Goal: Task Accomplishment & Management: Complete application form

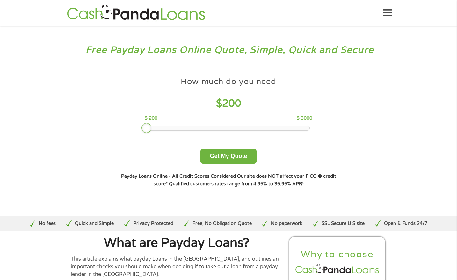
drag, startPoint x: 191, startPoint y: 124, endPoint x: 147, endPoint y: 128, distance: 44.5
click at [147, 128] on div at bounding box center [147, 128] width 10 height 10
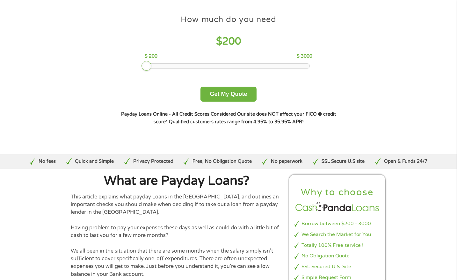
scroll to position [109, 0]
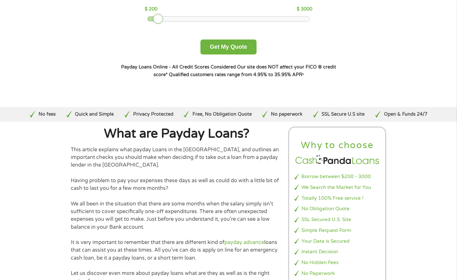
drag, startPoint x: 146, startPoint y: 17, endPoint x: 158, endPoint y: 18, distance: 11.2
click at [158, 18] on div at bounding box center [158, 19] width 10 height 10
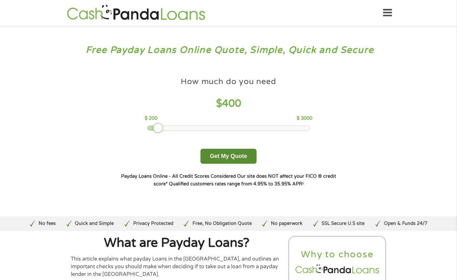
click at [238, 161] on button "Get My Quote" at bounding box center [229, 156] width 56 height 15
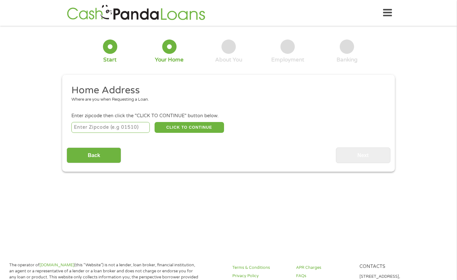
click at [105, 122] on input "number" at bounding box center [110, 127] width 79 height 11
type input "37854"
click at [195, 131] on button "CLICK TO CONTINUE" at bounding box center [190, 127] width 70 height 11
type input "37854"
type input "Rockwood"
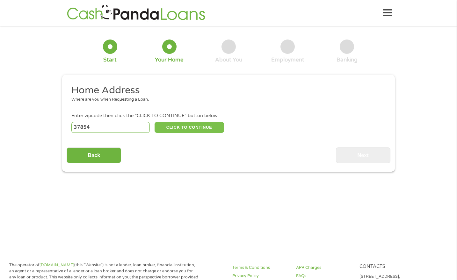
select select "Tennessee"
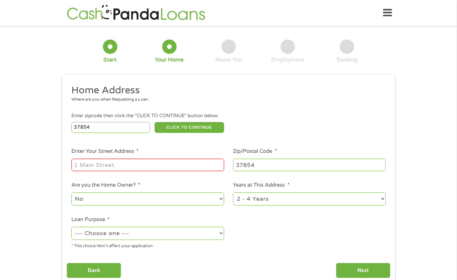
click at [116, 165] on input "Enter Your Street Address *" at bounding box center [147, 165] width 153 height 12
type input "305 E Strang Street"
click at [164, 202] on select "No Yes" at bounding box center [147, 199] width 153 height 13
click at [281, 201] on select "1 Year or less 1 - 2 Years 2 - 4 Years Over 4 Years" at bounding box center [309, 199] width 153 height 13
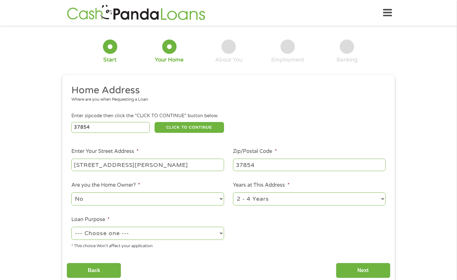
select select "60months"
click at [233, 193] on select "1 Year or less 1 - 2 Years 2 - 4 Years Over 4 Years" at bounding box center [309, 199] width 153 height 13
click at [201, 226] on div "--- Choose one --- Pay Bills Debt Consolidation Home Improvement Major Purchase…" at bounding box center [147, 233] width 153 height 15
click at [205, 231] on select "--- Choose one --- Pay Bills Debt Consolidation Home Improvement Major Purchase…" at bounding box center [147, 233] width 153 height 13
select select "shorttermcash"
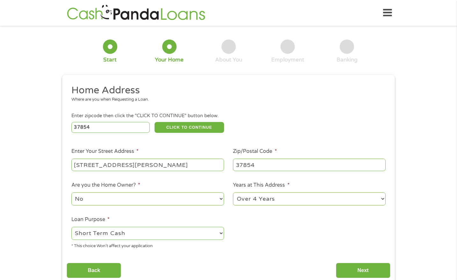
click at [71, 227] on select "--- Choose one --- Pay Bills Debt Consolidation Home Improvement Major Purchase…" at bounding box center [147, 233] width 153 height 13
click at [352, 268] on input "Next" at bounding box center [363, 271] width 55 height 16
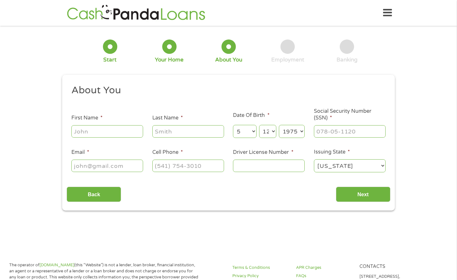
click at [96, 130] on input "First Name *" at bounding box center [107, 131] width 72 height 12
type input "Angela"
type input "Edmonds"
type input "edmondsam@aol.com"
type input "(865) 469-9961"
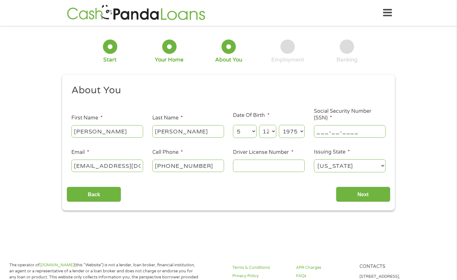
click at [354, 133] on input "___-__-____" at bounding box center [350, 131] width 72 height 12
type input "408-35-3761"
click at [208, 169] on input "(865) 469-9961" at bounding box center [188, 166] width 72 height 12
type input "(423) 577-9840"
click at [249, 171] on input "Driver License Number *" at bounding box center [269, 166] width 72 height 12
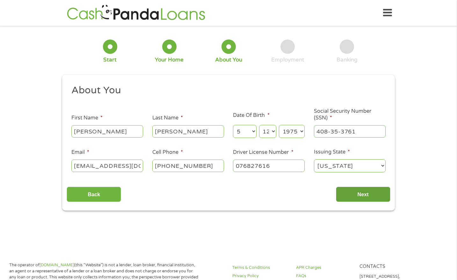
type input "076827616"
click at [363, 196] on input "Next" at bounding box center [363, 195] width 55 height 16
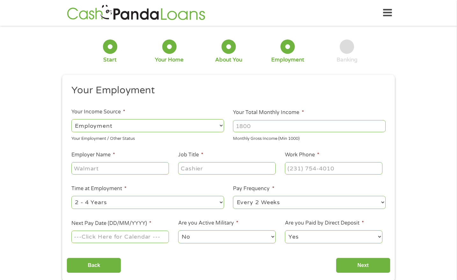
click at [220, 125] on select "--- Choose one --- Employment Self Employed Benefits" at bounding box center [147, 125] width 153 height 13
click at [71, 119] on select "--- Choose one --- Employment Self Employed Benefits" at bounding box center [147, 125] width 153 height 13
click at [261, 127] on input "Your Total Monthly Income *" at bounding box center [309, 126] width 153 height 12
type input "2400"
click at [146, 172] on input "Employer Name *" at bounding box center [120, 168] width 98 height 12
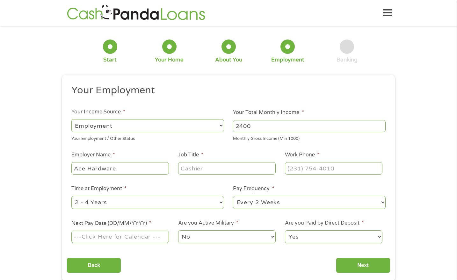
type input "Ace Hardware"
type input "Core Member"
type input "(865) 376-7606"
click at [206, 202] on select "--- Choose one --- 1 Year or less 1 - 2 Years 2 - 4 Years Over 4 Years" at bounding box center [147, 202] width 153 height 13
select select "12months"
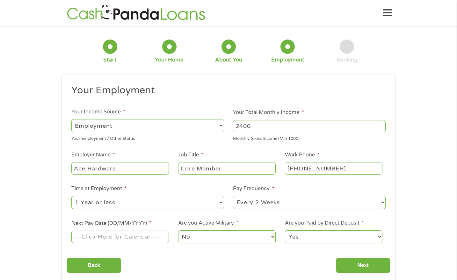
click at [71, 196] on select "--- Choose one --- 1 Year or less 1 - 2 Years 2 - 4 Years Over 4 Years" at bounding box center [147, 202] width 153 height 13
click at [179, 221] on label "Are you Active Military *" at bounding box center [208, 223] width 60 height 7
click at [179, 231] on select "No Yes" at bounding box center [227, 237] width 98 height 13
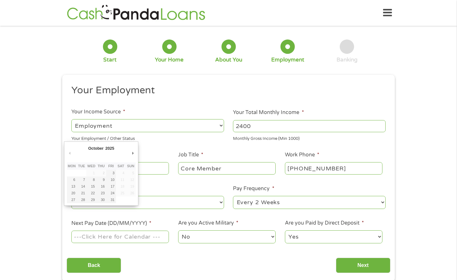
click at [136, 238] on input "Next Pay Date (DD/MM/YYYY) *" at bounding box center [120, 237] width 98 height 12
type input "10/10/2025"
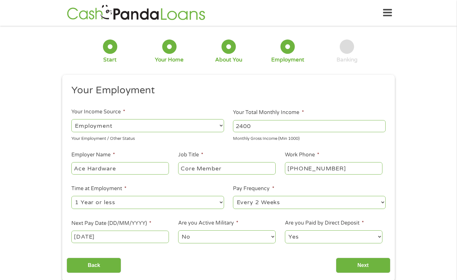
click at [332, 237] on select "Yes No" at bounding box center [334, 237] width 98 height 13
click at [362, 261] on input "Next" at bounding box center [363, 266] width 55 height 16
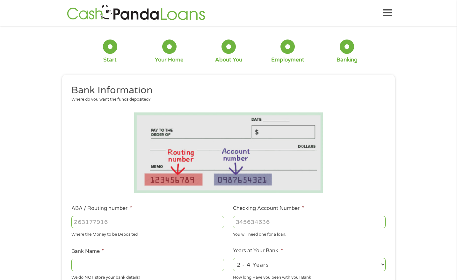
click at [178, 226] on input "ABA / Routing number *" at bounding box center [147, 222] width 153 height 12
type input "065400137"
type input "JPMORGAN CHASE BANK NA"
type input "065400137"
click at [238, 219] on input "Checking Account Number *" at bounding box center [309, 222] width 153 height 12
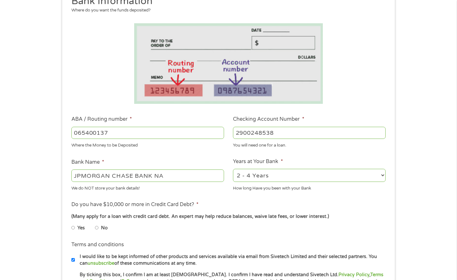
scroll to position [157, 0]
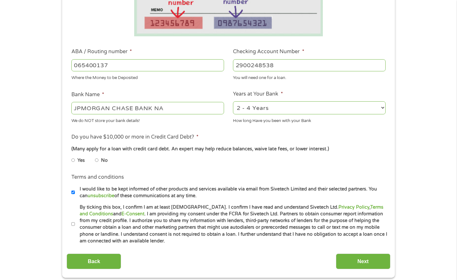
type input "2900248538"
click at [98, 160] on input "No" at bounding box center [97, 160] width 4 height 10
radio input "true"
click at [72, 223] on input "By ticking this box, I confirm I am at least 18 years old. I confirm I have rea…" at bounding box center [73, 224] width 4 height 10
checkbox input "true"
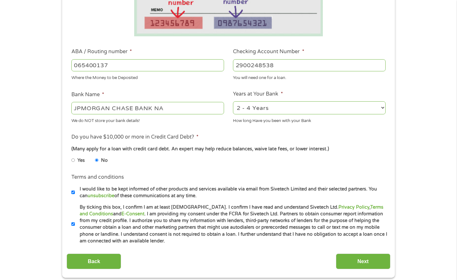
click at [353, 253] on div "Back Next" at bounding box center [229, 259] width 324 height 20
click at [357, 257] on input "Next" at bounding box center [363, 262] width 55 height 16
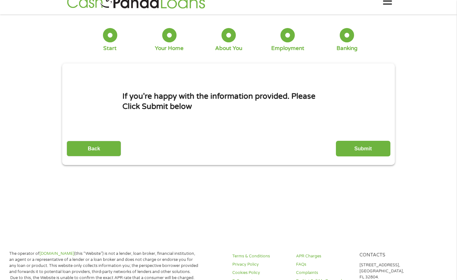
scroll to position [0, 0]
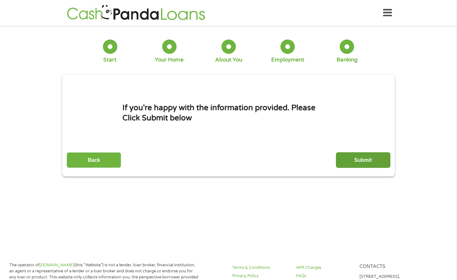
click at [350, 158] on input "Submit" at bounding box center [363, 160] width 55 height 16
